Goal: Submit feedback/report problem

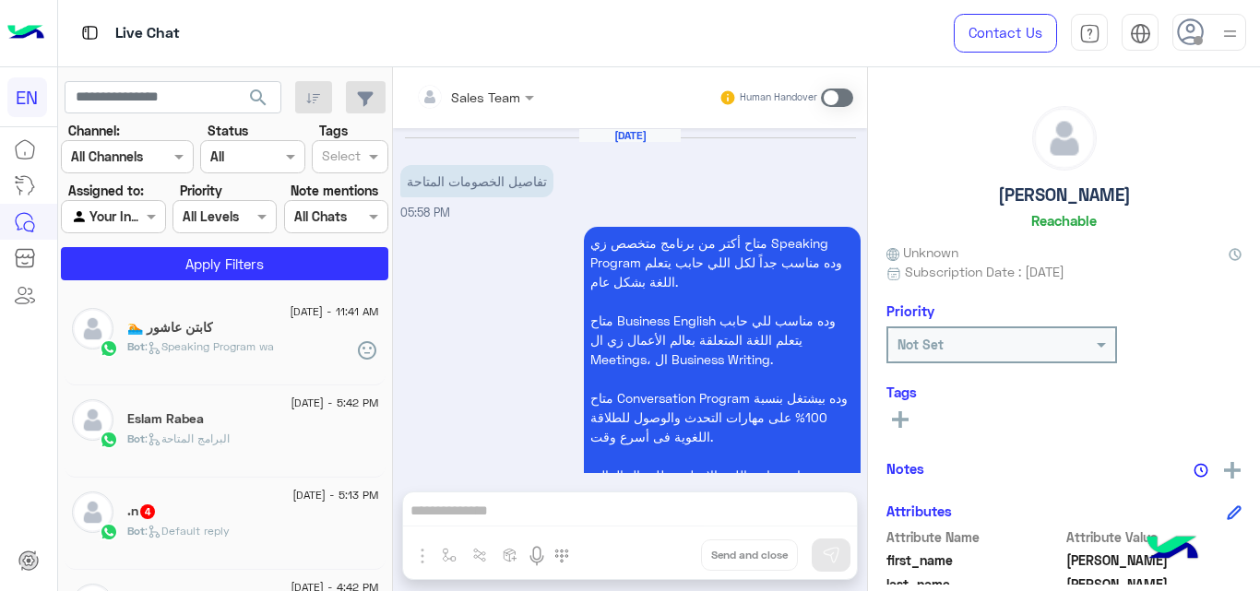
scroll to position [1305, 0]
